Goal: Information Seeking & Learning: Learn about a topic

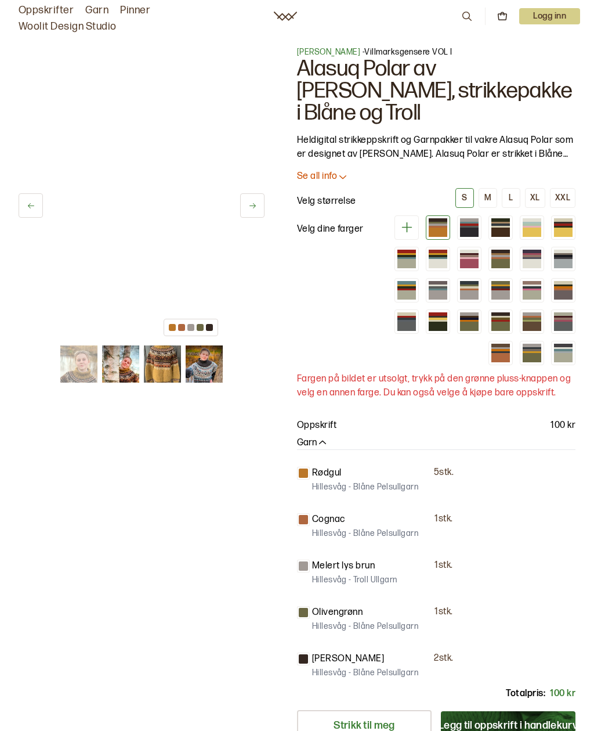
click at [220, 356] on img at bounding box center [204, 363] width 37 height 37
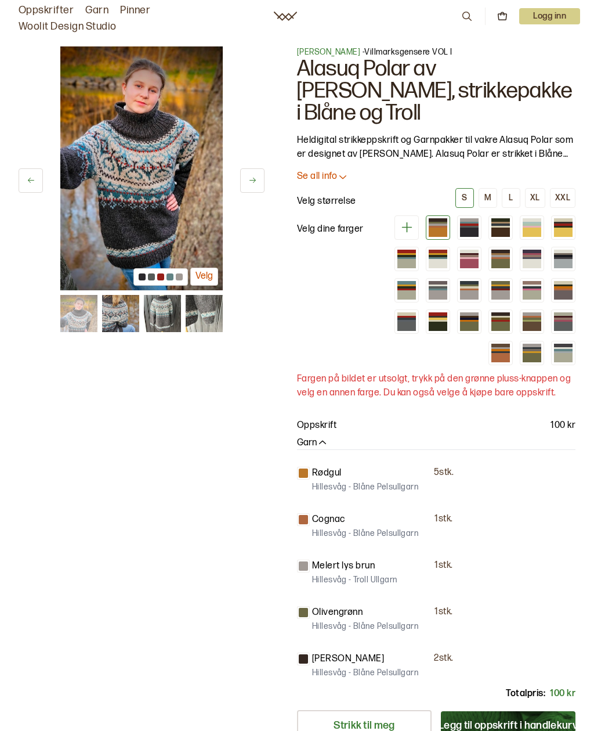
click at [460, 228] on div at bounding box center [469, 231] width 19 height 9
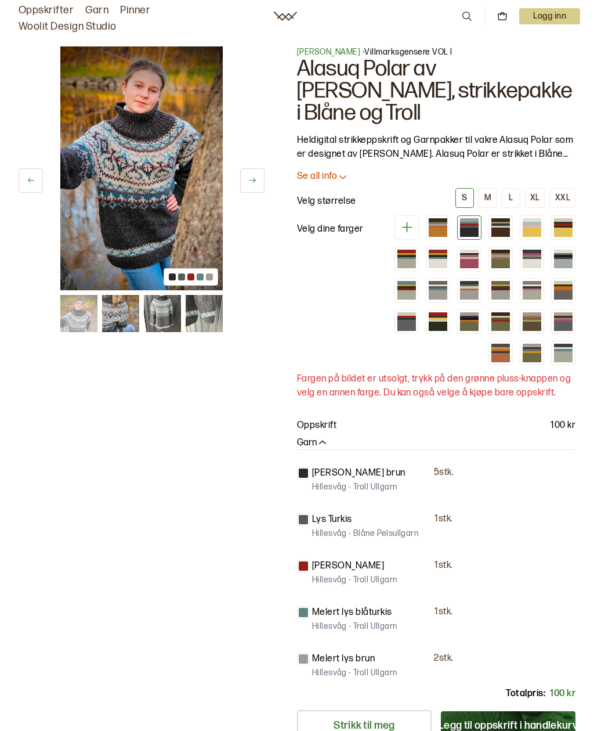
click at [491, 225] on div at bounding box center [500, 224] width 19 height 2
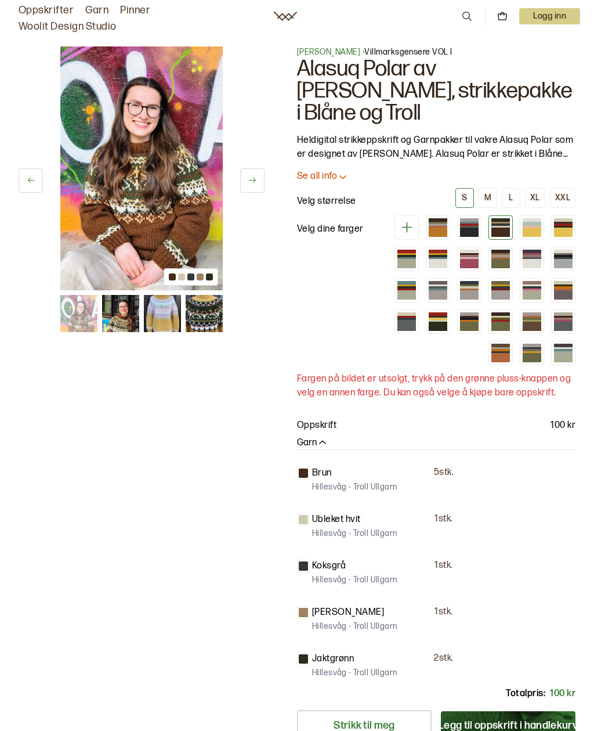
click at [523, 226] on div at bounding box center [532, 227] width 19 height 2
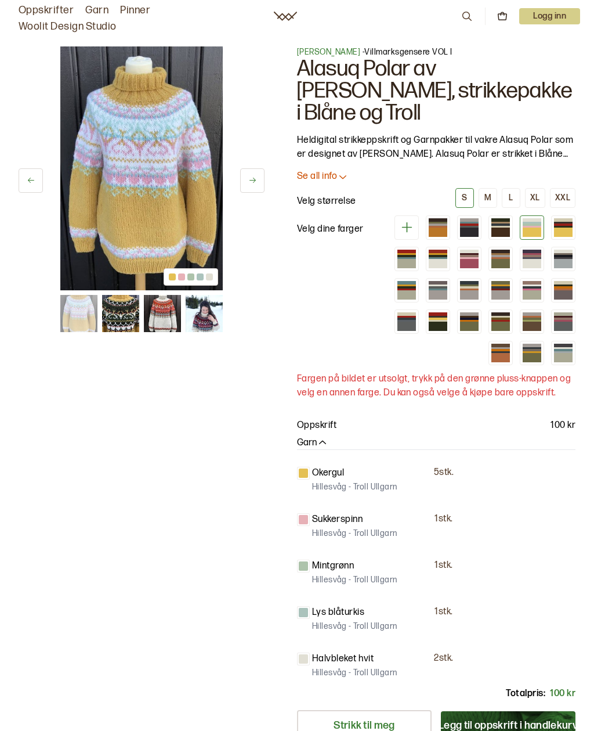
click at [554, 226] on div at bounding box center [563, 227] width 19 height 2
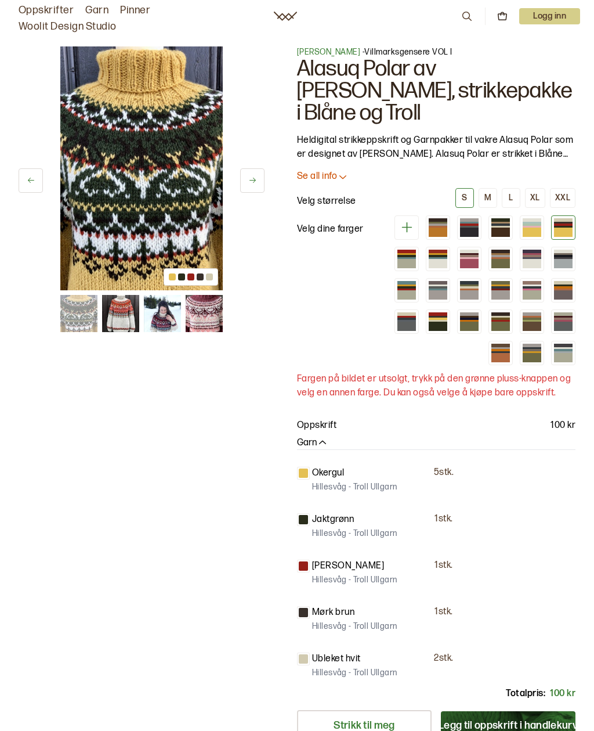
click at [416, 257] on div at bounding box center [406, 258] width 19 height 2
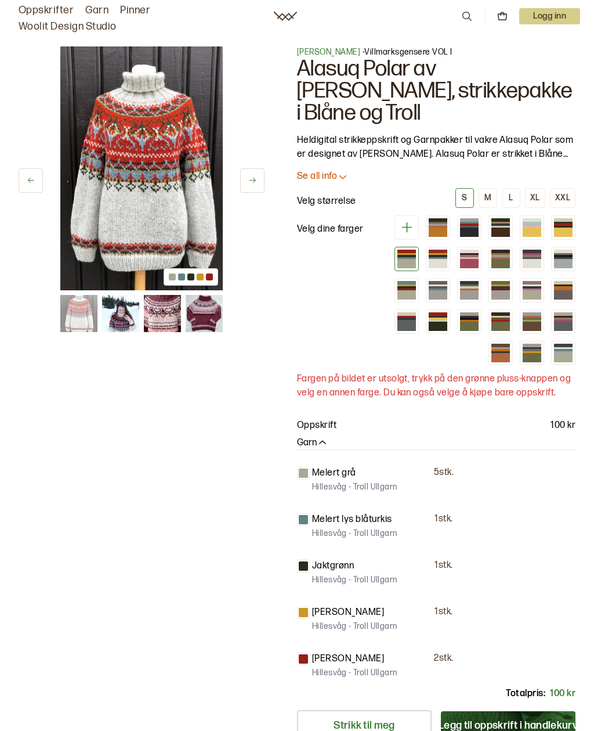
click at [429, 255] on div at bounding box center [438, 256] width 19 height 2
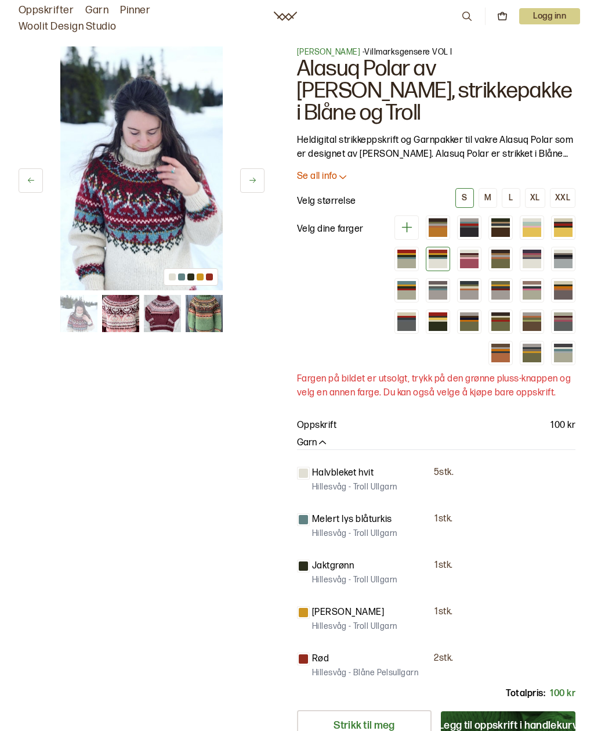
click at [460, 255] on div at bounding box center [469, 256] width 19 height 2
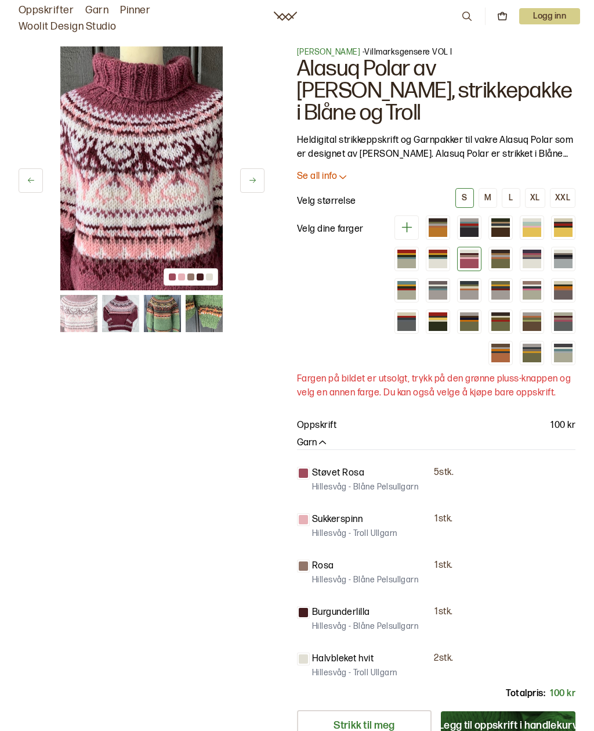
click at [491, 257] on div at bounding box center [500, 258] width 19 height 2
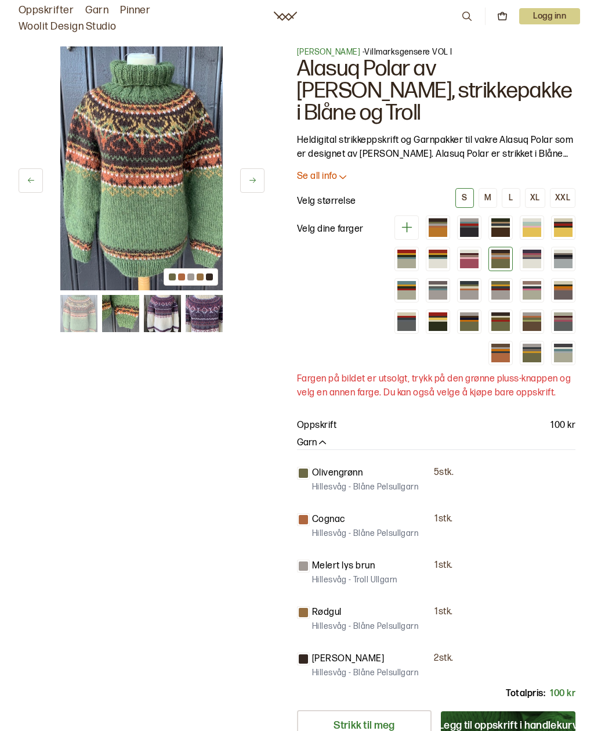
click at [523, 259] on div at bounding box center [532, 263] width 19 height 9
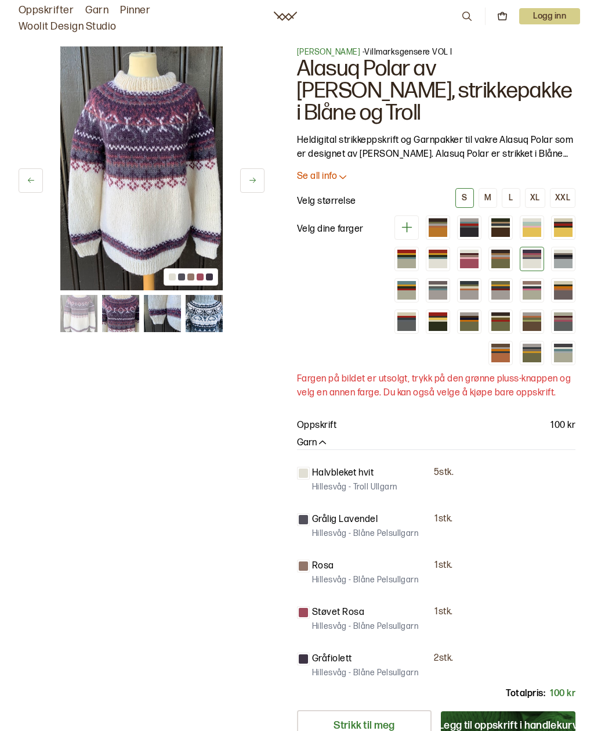
click at [554, 260] on div at bounding box center [563, 263] width 19 height 9
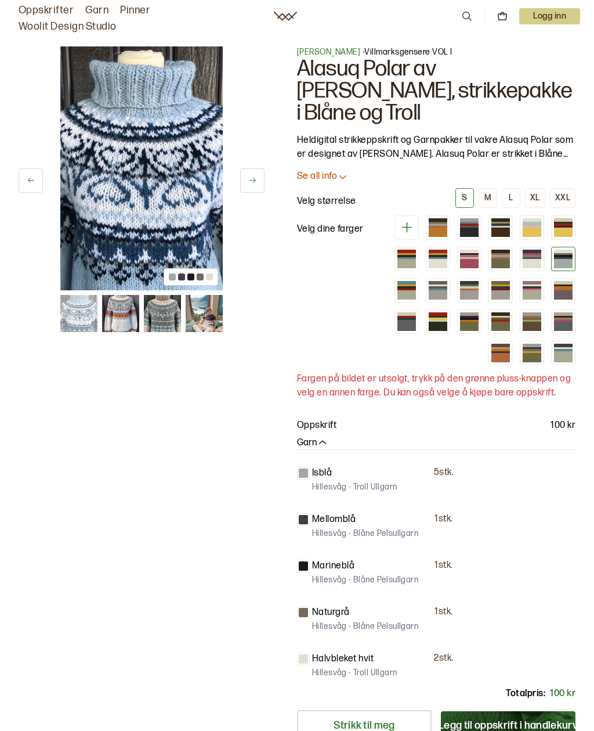
click at [189, 207] on img at bounding box center [141, 168] width 162 height 244
click at [416, 290] on div at bounding box center [406, 294] width 19 height 9
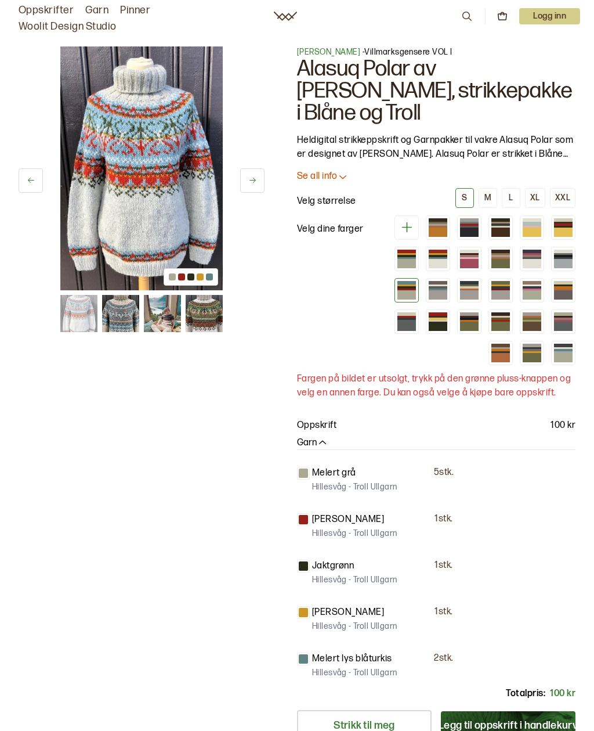
click at [554, 256] on div at bounding box center [563, 256] width 19 height 2
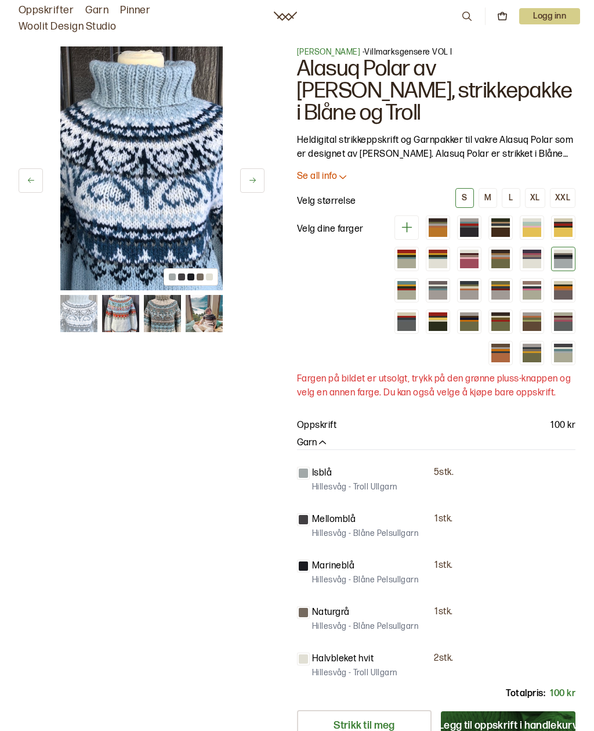
click at [523, 259] on div at bounding box center [532, 263] width 19 height 9
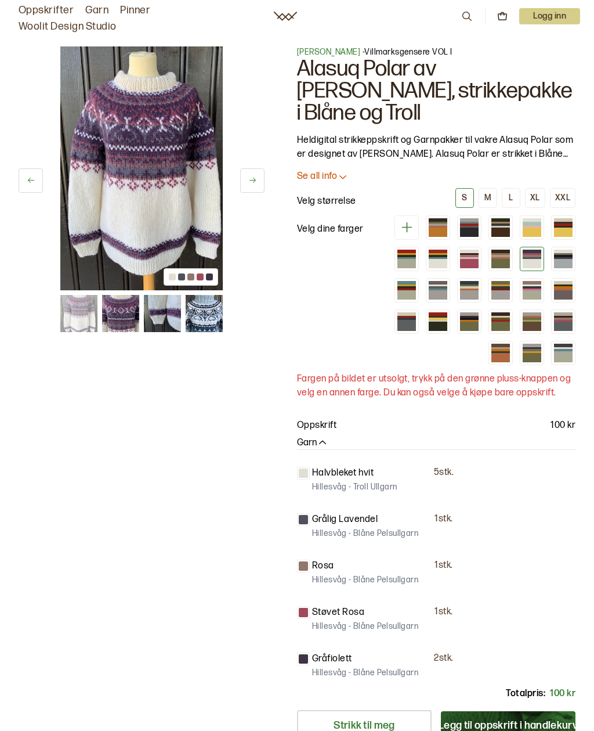
click at [554, 256] on div at bounding box center [563, 256] width 19 height 2
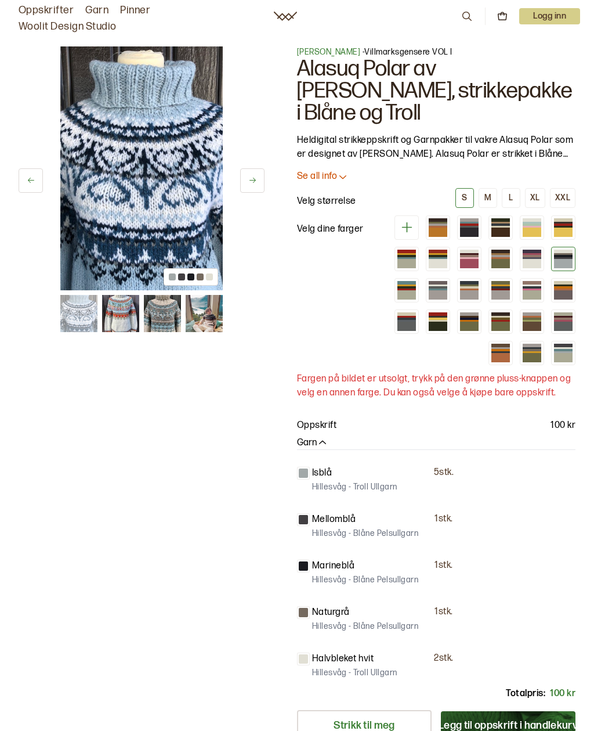
click at [172, 178] on img at bounding box center [141, 168] width 162 height 244
click at [182, 165] on img at bounding box center [141, 168] width 162 height 244
click at [181, 165] on img at bounding box center [141, 168] width 162 height 244
click at [173, 168] on img at bounding box center [141, 168] width 162 height 244
click at [416, 290] on div at bounding box center [406, 294] width 19 height 9
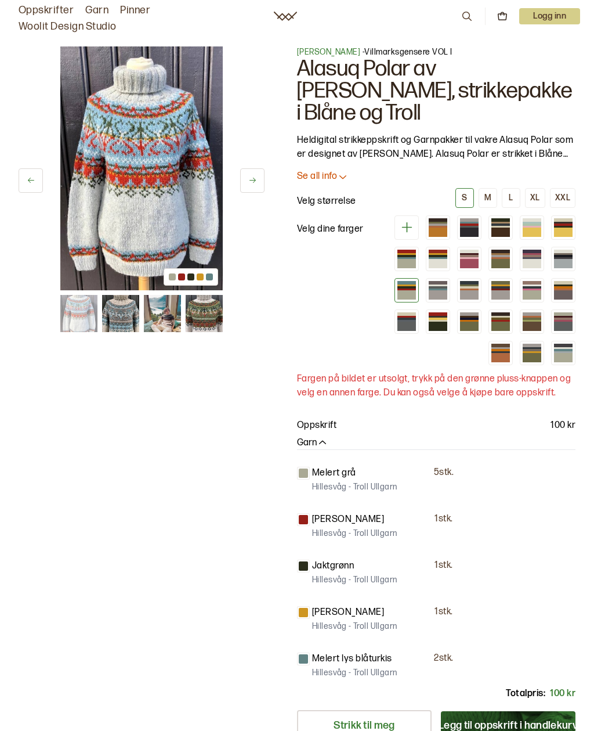
click at [447, 288] on div at bounding box center [438, 289] width 19 height 2
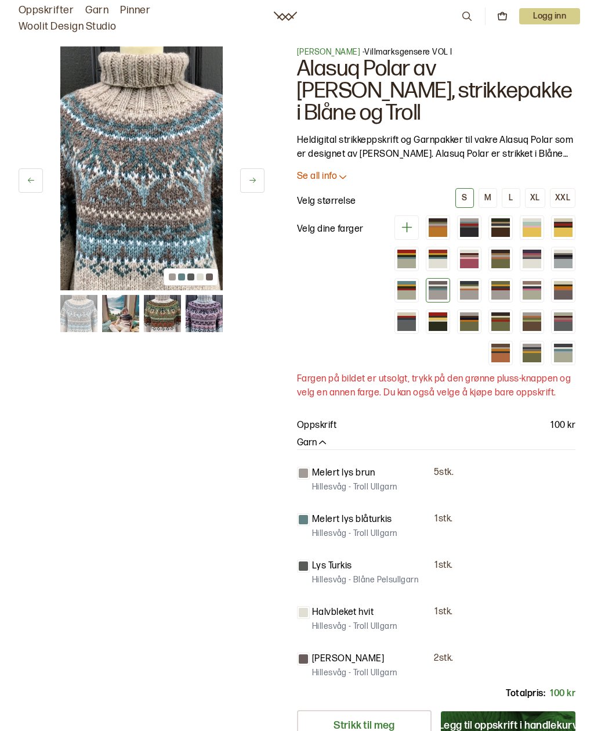
click at [460, 290] on div at bounding box center [469, 294] width 19 height 9
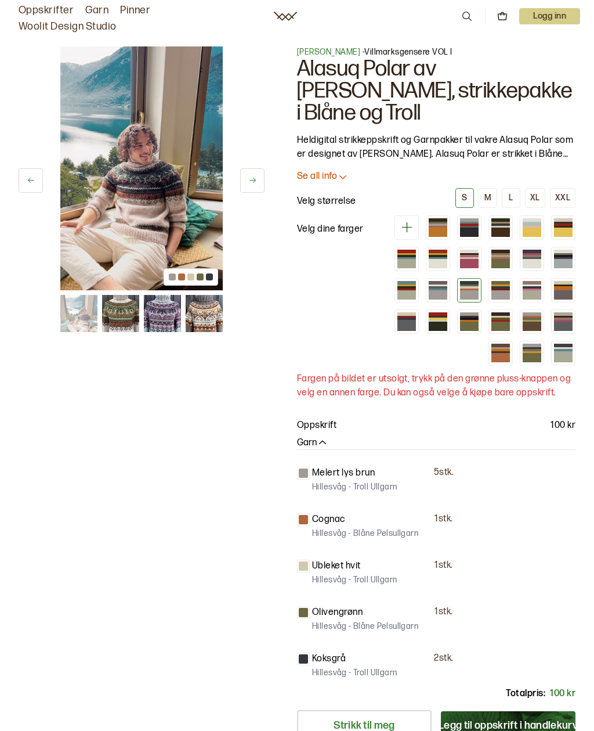
click at [422, 288] on div at bounding box center [470, 290] width 212 height 150
click at [491, 288] on div at bounding box center [500, 289] width 19 height 2
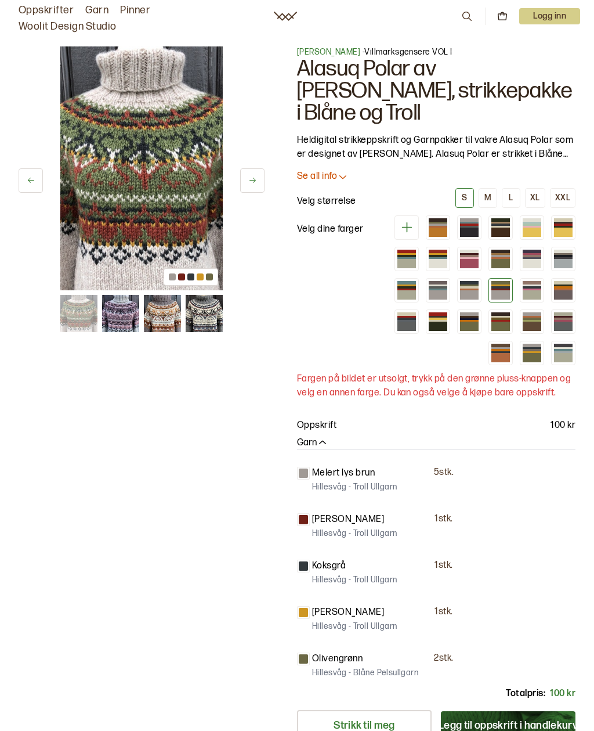
click at [523, 293] on div at bounding box center [532, 294] width 19 height 9
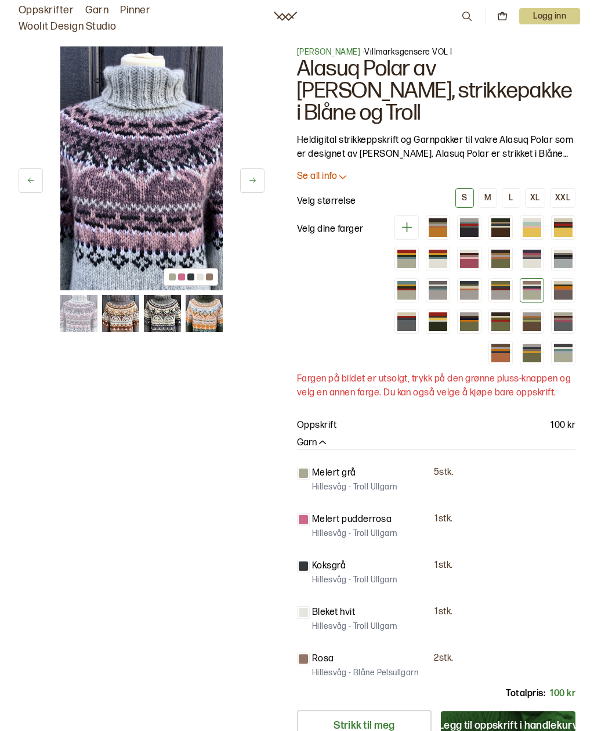
click at [554, 295] on div at bounding box center [563, 294] width 19 height 9
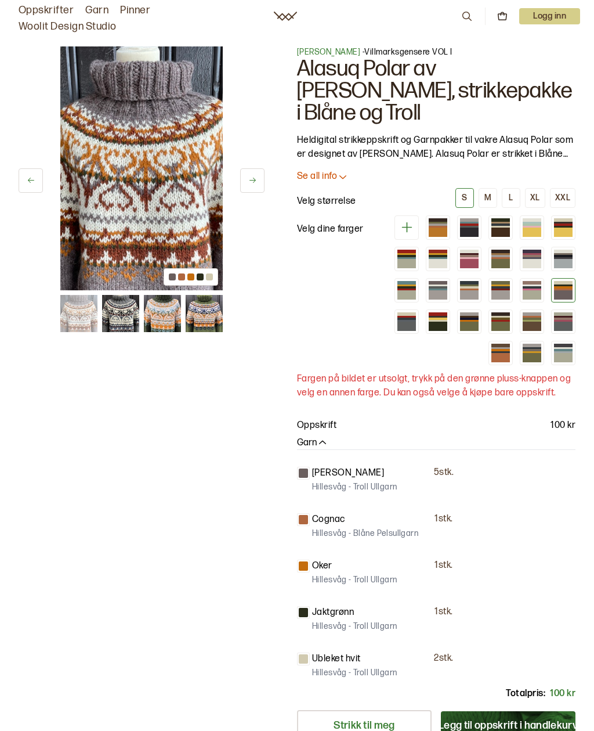
click at [416, 321] on div at bounding box center [406, 325] width 19 height 9
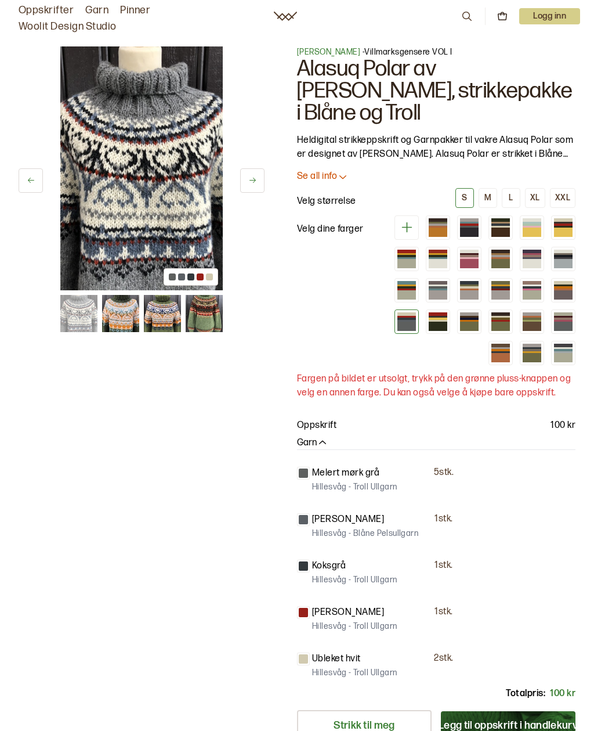
click at [447, 321] on div at bounding box center [438, 325] width 19 height 9
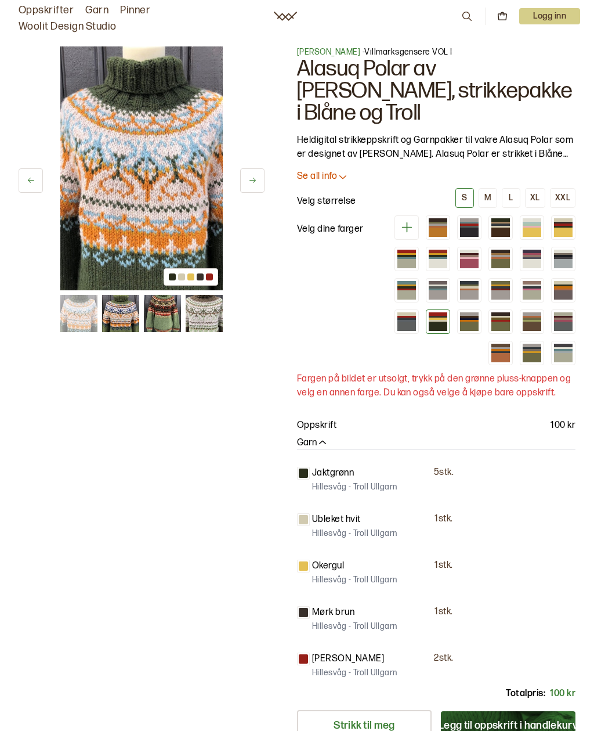
click at [479, 321] on div at bounding box center [469, 325] width 19 height 9
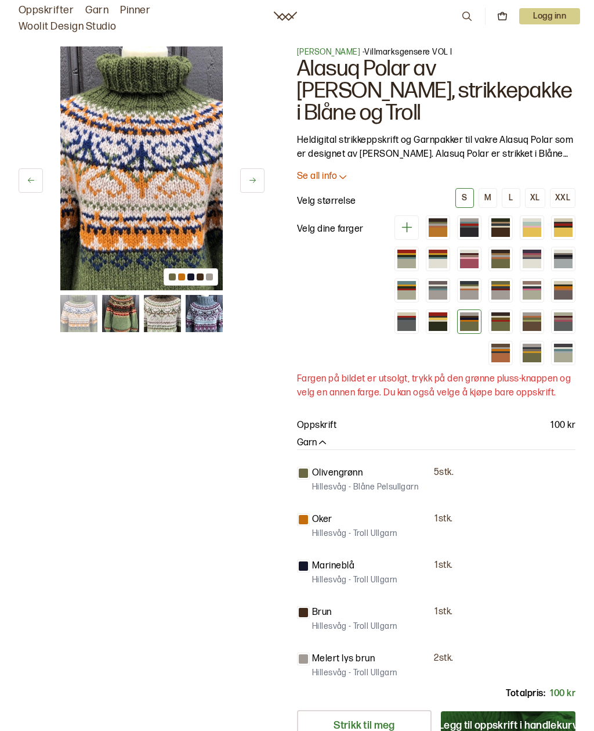
click at [491, 325] on div at bounding box center [500, 325] width 19 height 9
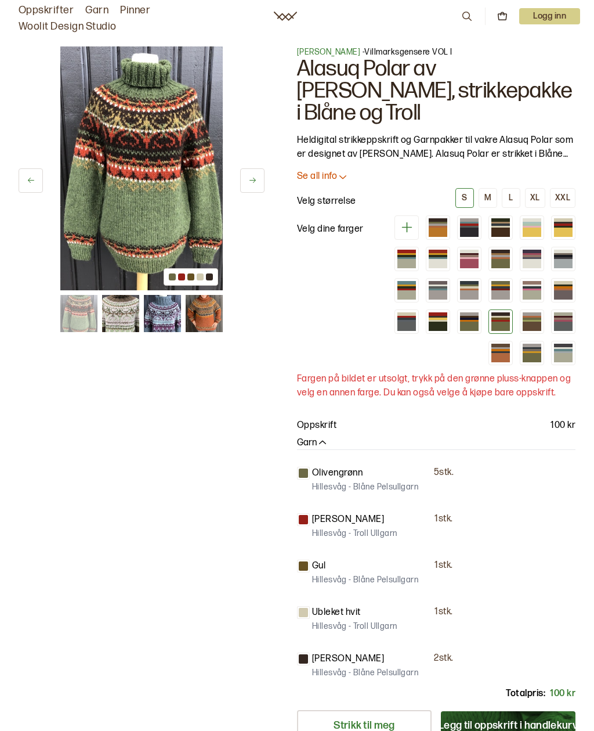
click at [523, 320] on div at bounding box center [532, 321] width 19 height 2
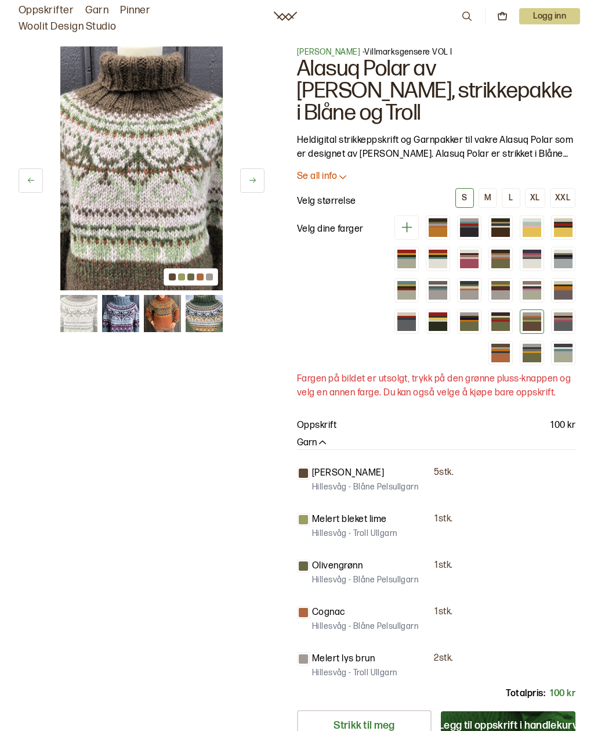
click at [554, 324] on div at bounding box center [563, 325] width 19 height 9
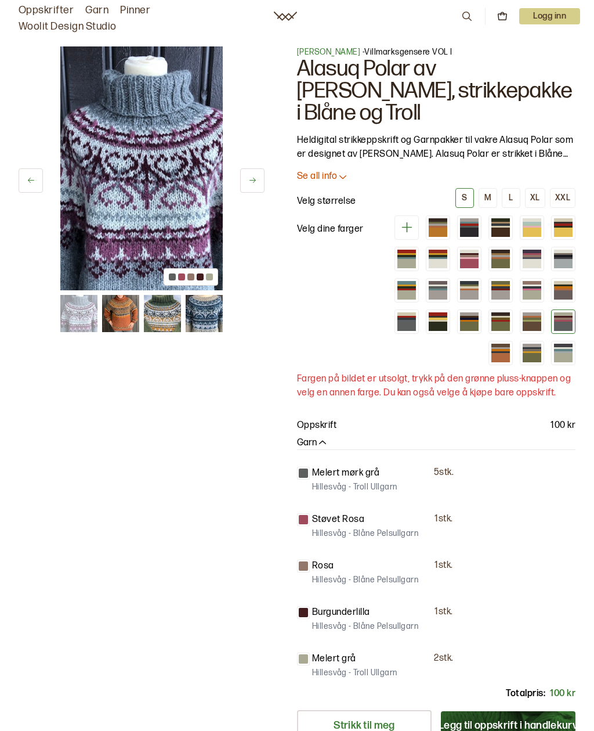
click at [502, 351] on div at bounding box center [500, 352] width 19 height 2
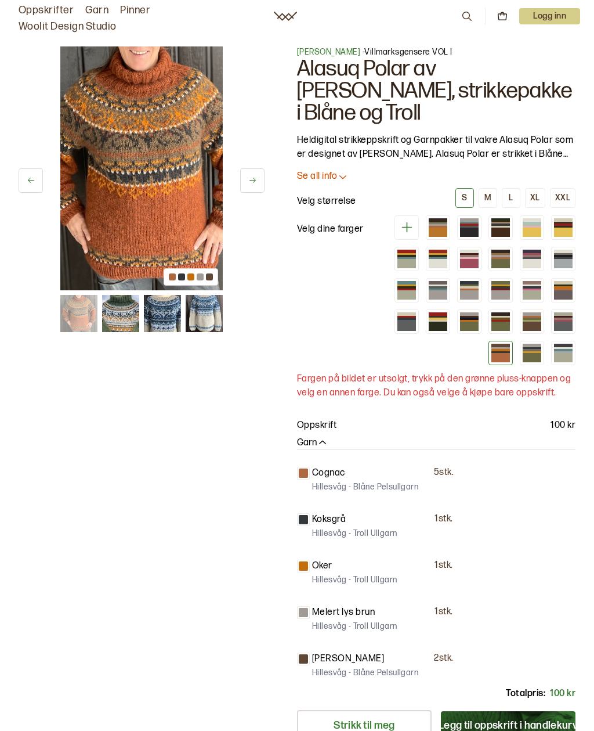
click at [534, 351] on div at bounding box center [532, 352] width 19 height 2
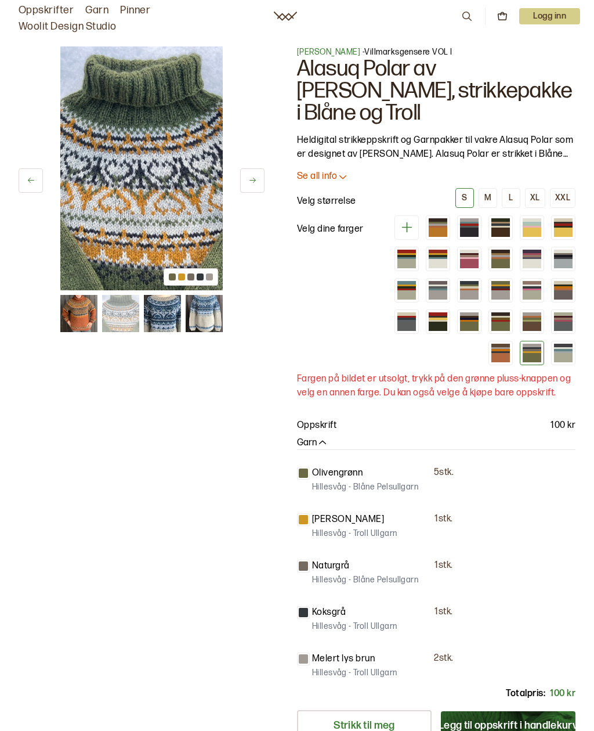
click at [561, 349] on div at bounding box center [563, 350] width 19 height 2
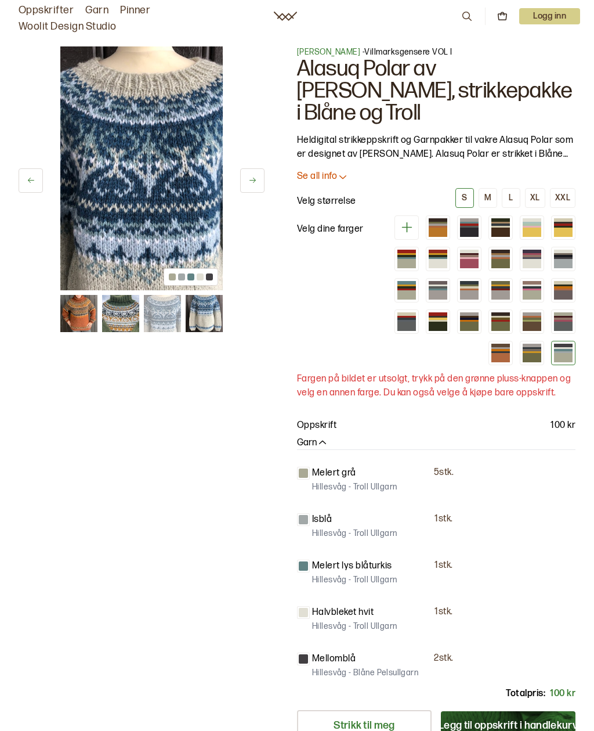
click at [508, 198] on button "L" at bounding box center [511, 198] width 19 height 20
click at [554, 255] on div at bounding box center [563, 256] width 19 height 3
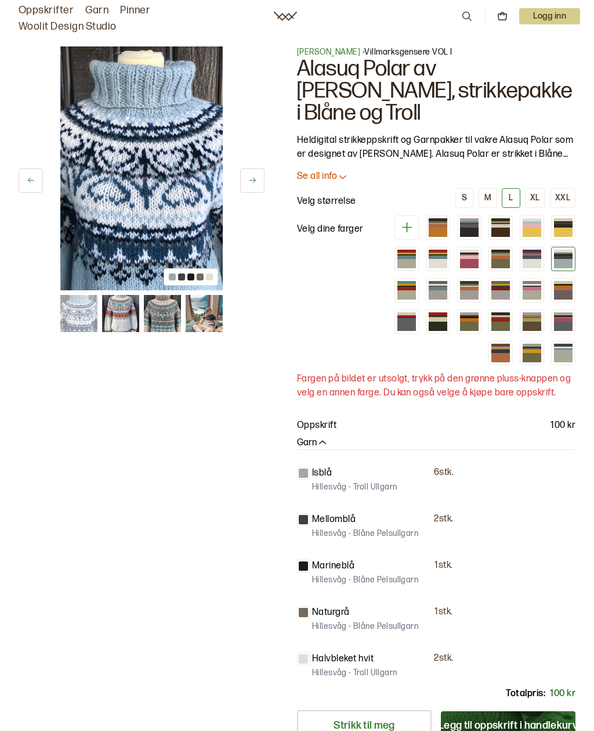
click at [523, 260] on div at bounding box center [532, 263] width 19 height 9
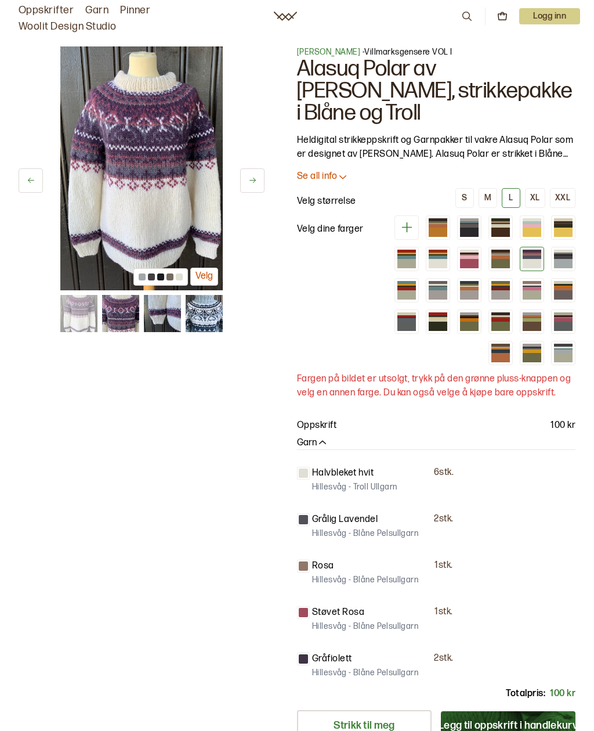
click at [554, 257] on div at bounding box center [563, 256] width 19 height 3
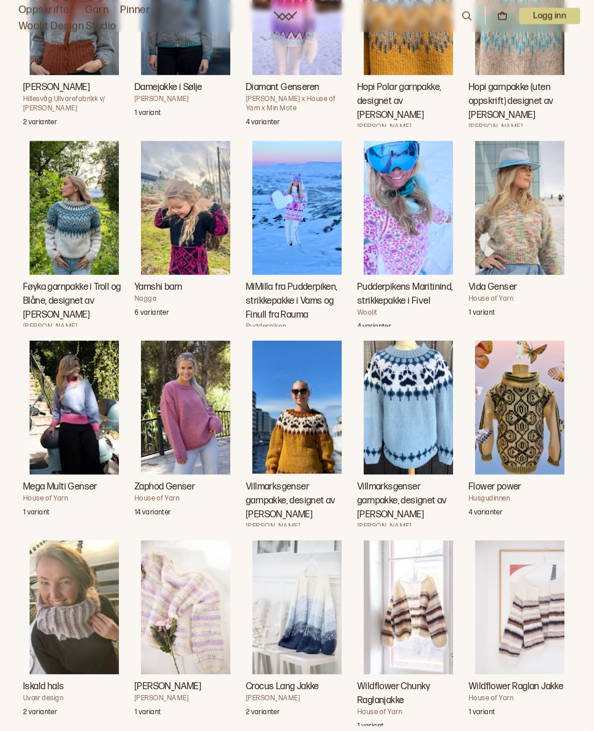
scroll to position [4001, 0]
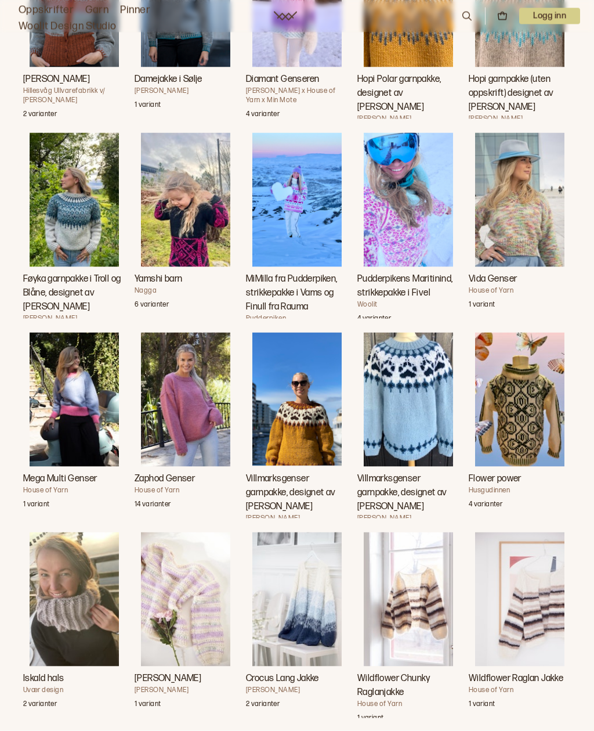
click at [432, 413] on img "Villmarksgenser garnpakke, designet av Linka Neumann" at bounding box center [408, 398] width 89 height 133
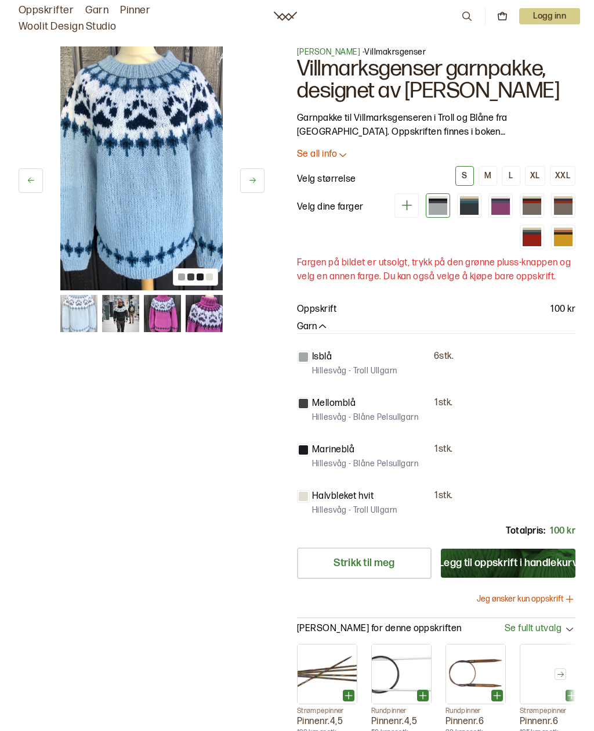
click at [460, 201] on div at bounding box center [469, 202] width 19 height 2
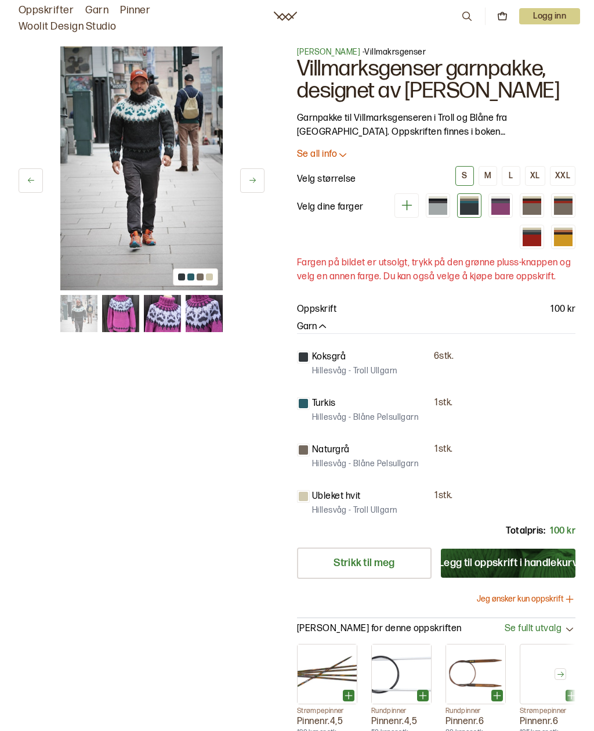
click at [491, 205] on div at bounding box center [500, 209] width 19 height 12
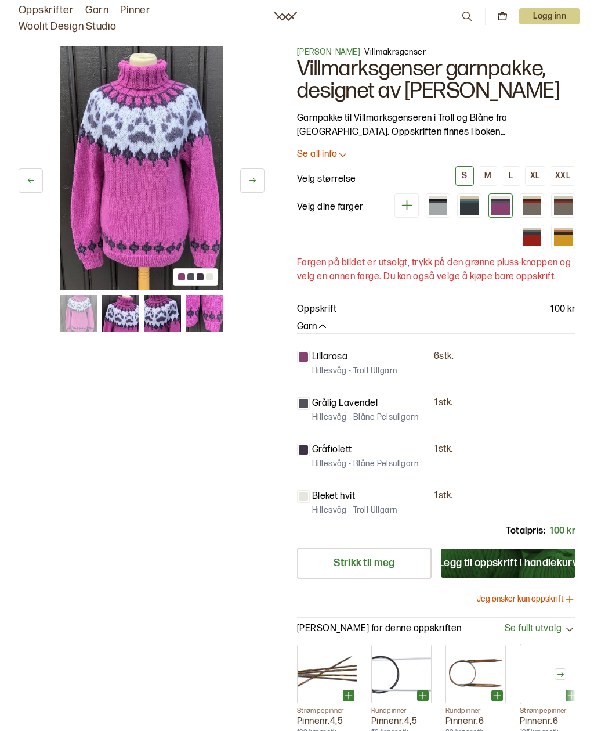
click at [523, 205] on div at bounding box center [532, 209] width 19 height 12
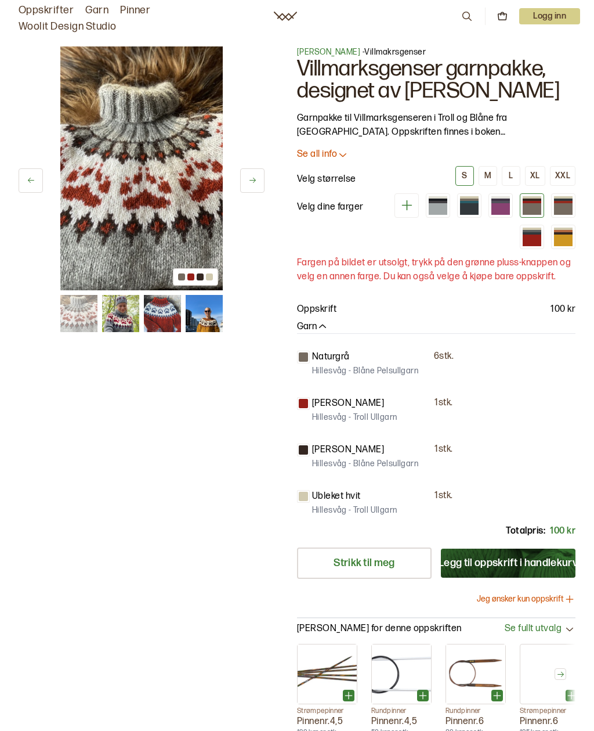
click at [554, 206] on div at bounding box center [563, 209] width 19 height 12
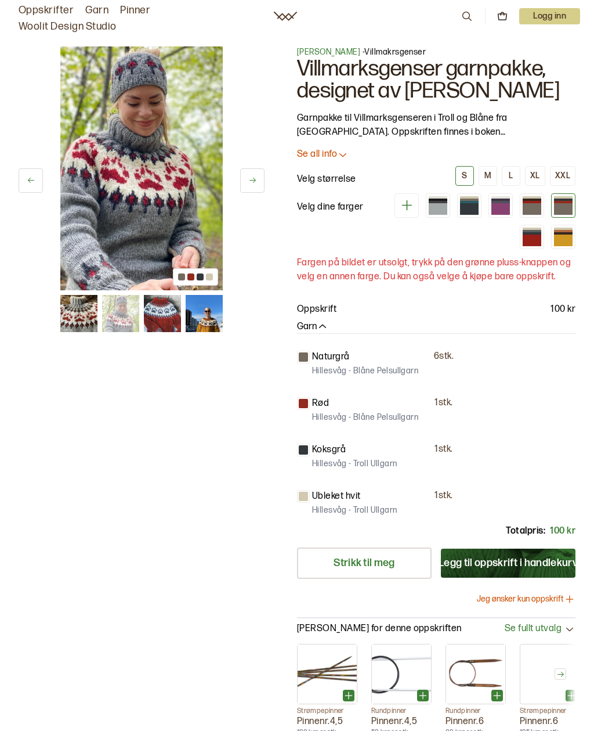
click at [541, 234] on div at bounding box center [532, 240] width 19 height 12
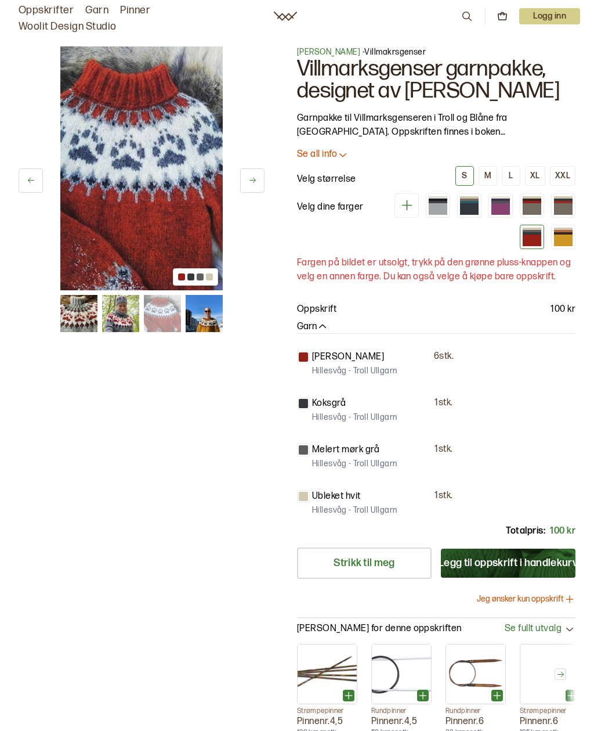
click at [554, 211] on div at bounding box center [563, 209] width 19 height 12
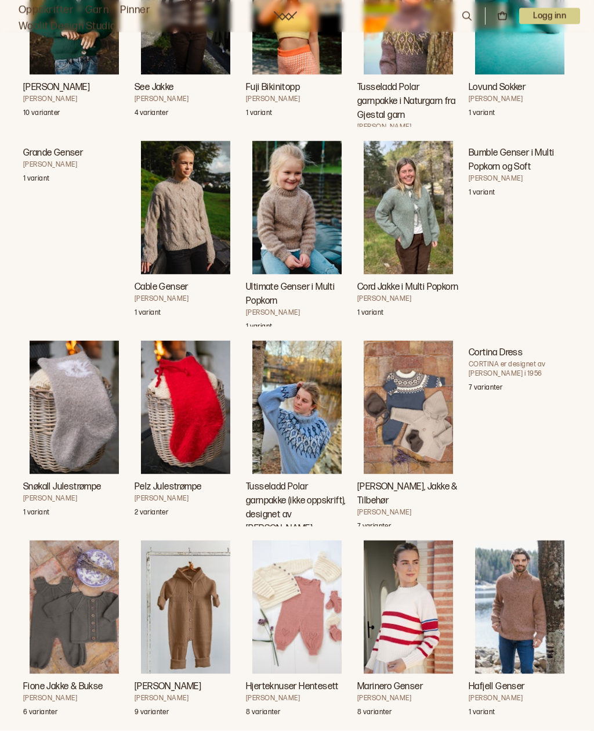
scroll to position [15511, 0]
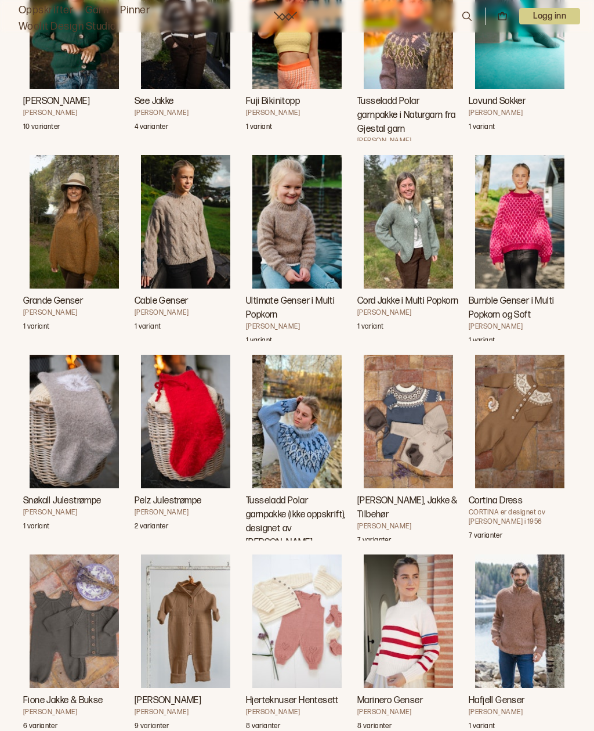
click at [321, 426] on img "Tusseladd Polar garnpakke (ikke oppskrift), designet av Linka Neumann" at bounding box center [296, 421] width 89 height 133
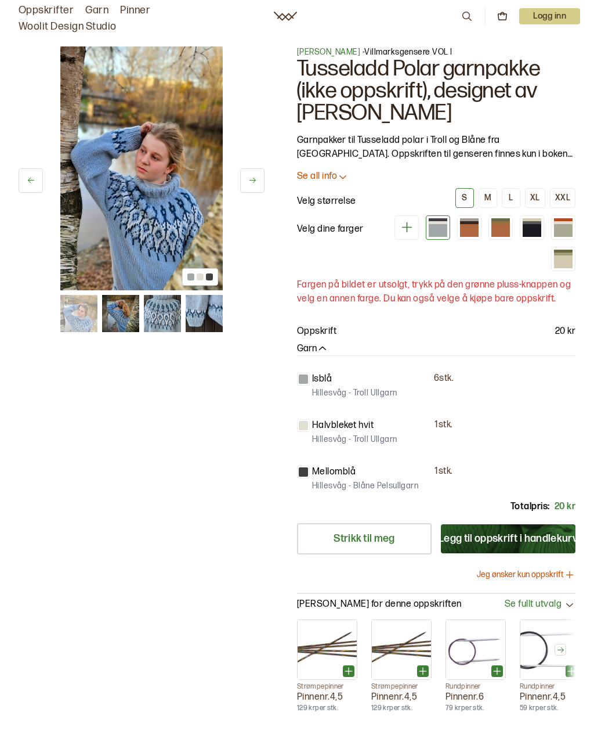
scroll to position [15548, 0]
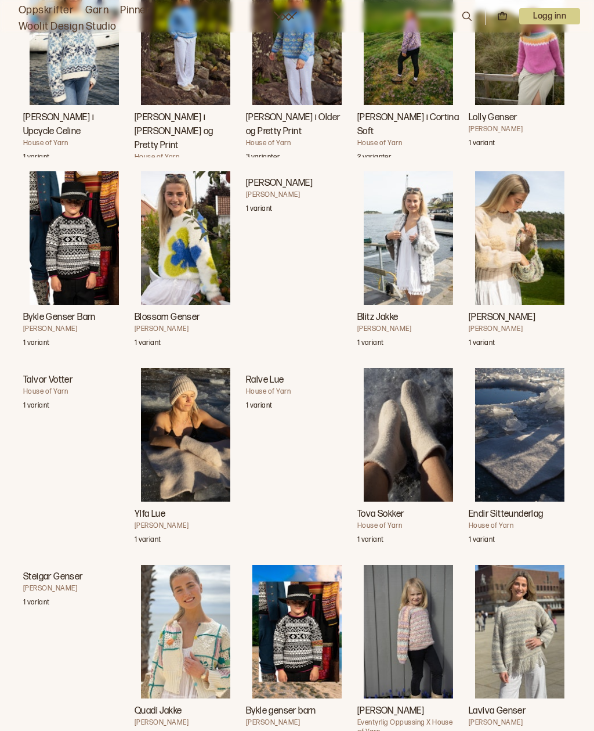
scroll to position [26786, 0]
